Goal: Find specific page/section: Find specific page/section

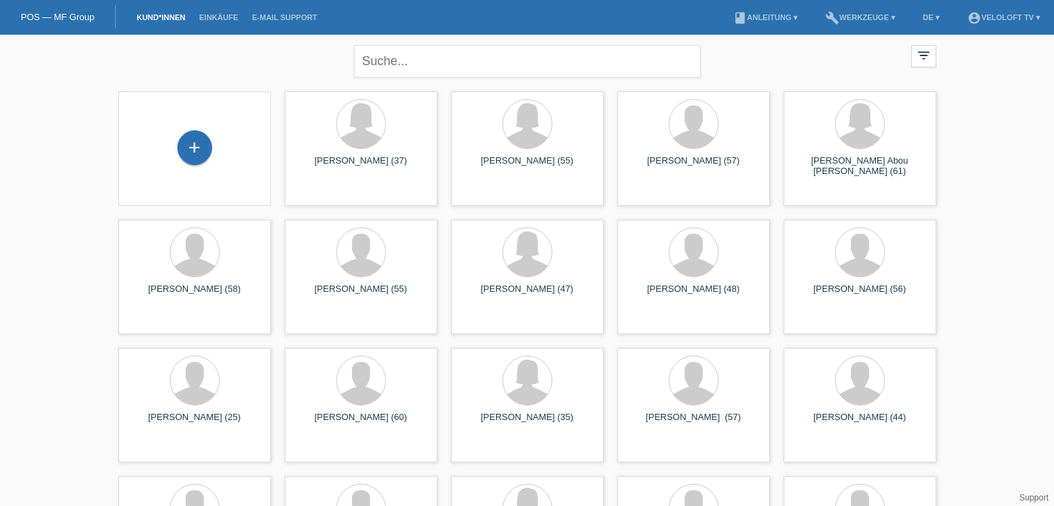
click at [441, 62] on input "text" at bounding box center [527, 61] width 346 height 33
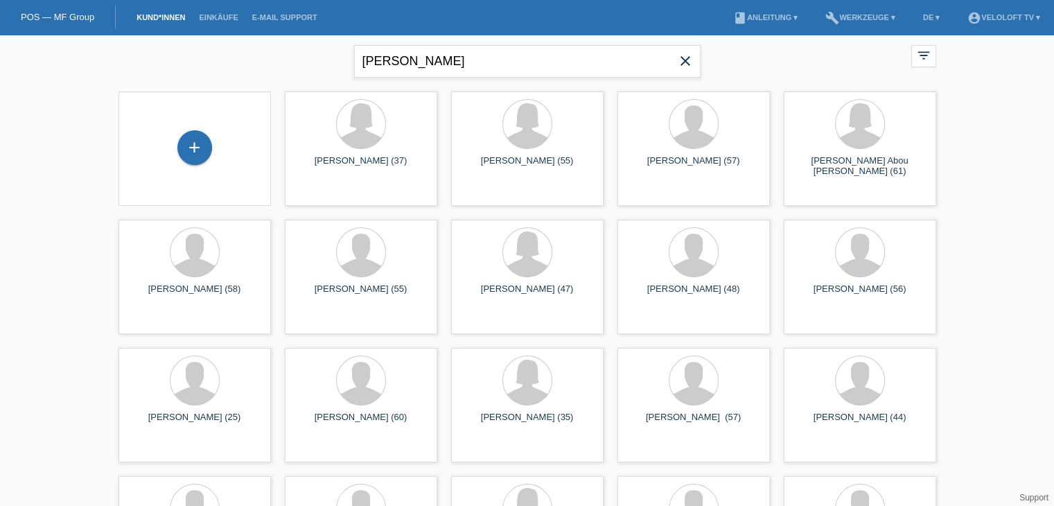
type input "[PERSON_NAME]"
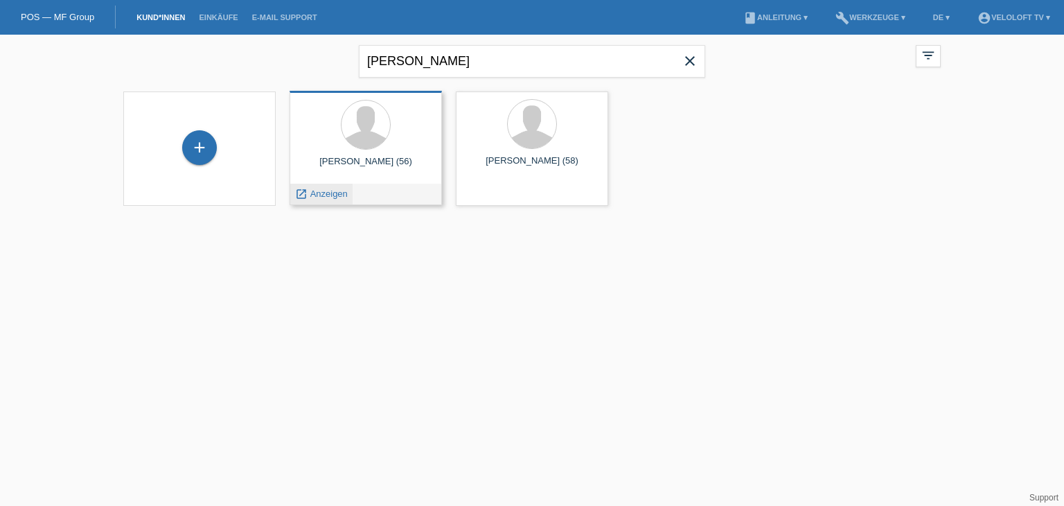
click at [325, 192] on span "Anzeigen" at bounding box center [328, 193] width 37 height 10
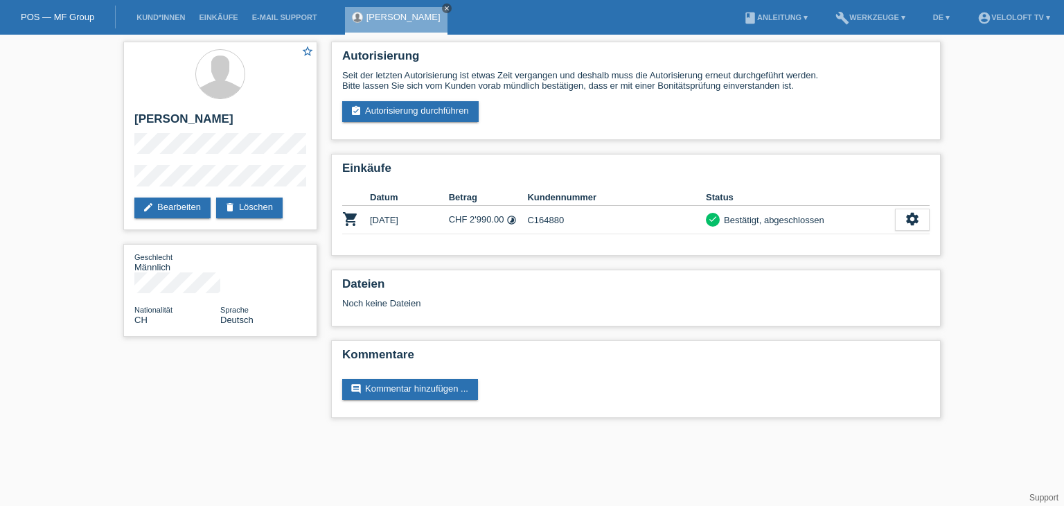
click at [450, 6] on icon "close" at bounding box center [446, 8] width 7 height 7
click at [136, 21] on link "Kund*innen" at bounding box center [161, 17] width 62 height 8
